Goal: Use online tool/utility: Use online tool/utility

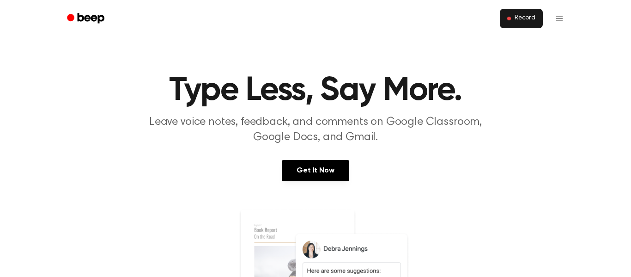
click at [532, 20] on span "Record" at bounding box center [525, 18] width 21 height 8
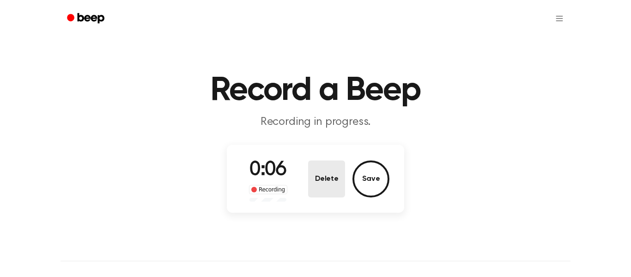
click at [329, 178] on button "Delete" at bounding box center [326, 178] width 37 height 37
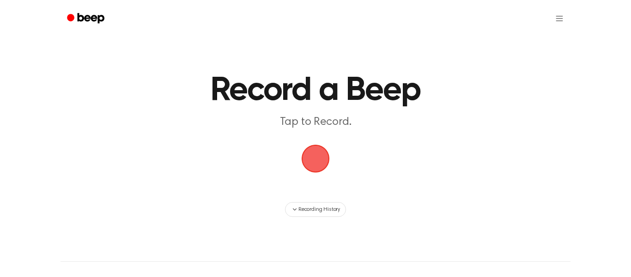
click at [325, 150] on span "button" at bounding box center [316, 159] width 26 height 26
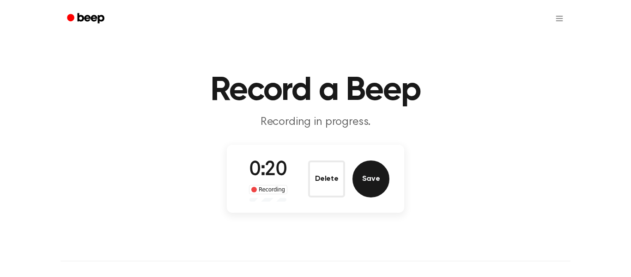
click at [365, 176] on button "Save" at bounding box center [371, 178] width 37 height 37
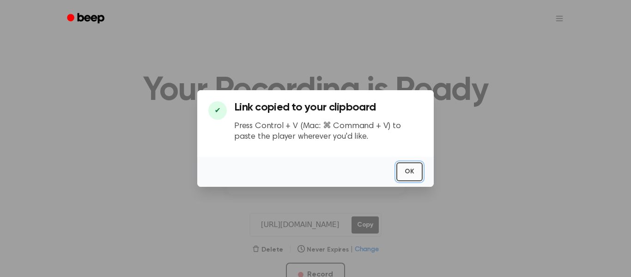
click at [415, 180] on button "OK" at bounding box center [409, 171] width 26 height 19
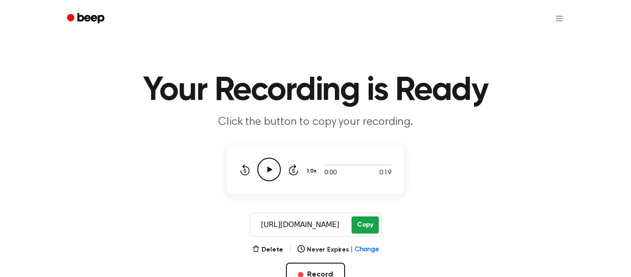
click at [371, 224] on button "Copy" at bounding box center [365, 224] width 27 height 17
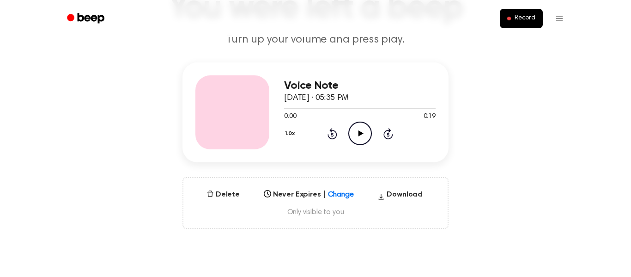
scroll to position [85, 0]
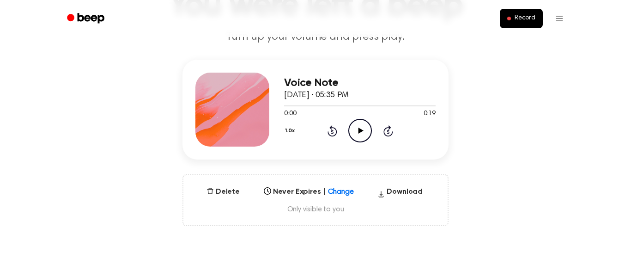
click at [356, 127] on icon "Play Audio" at bounding box center [360, 131] width 24 height 24
